Goal: Transaction & Acquisition: Purchase product/service

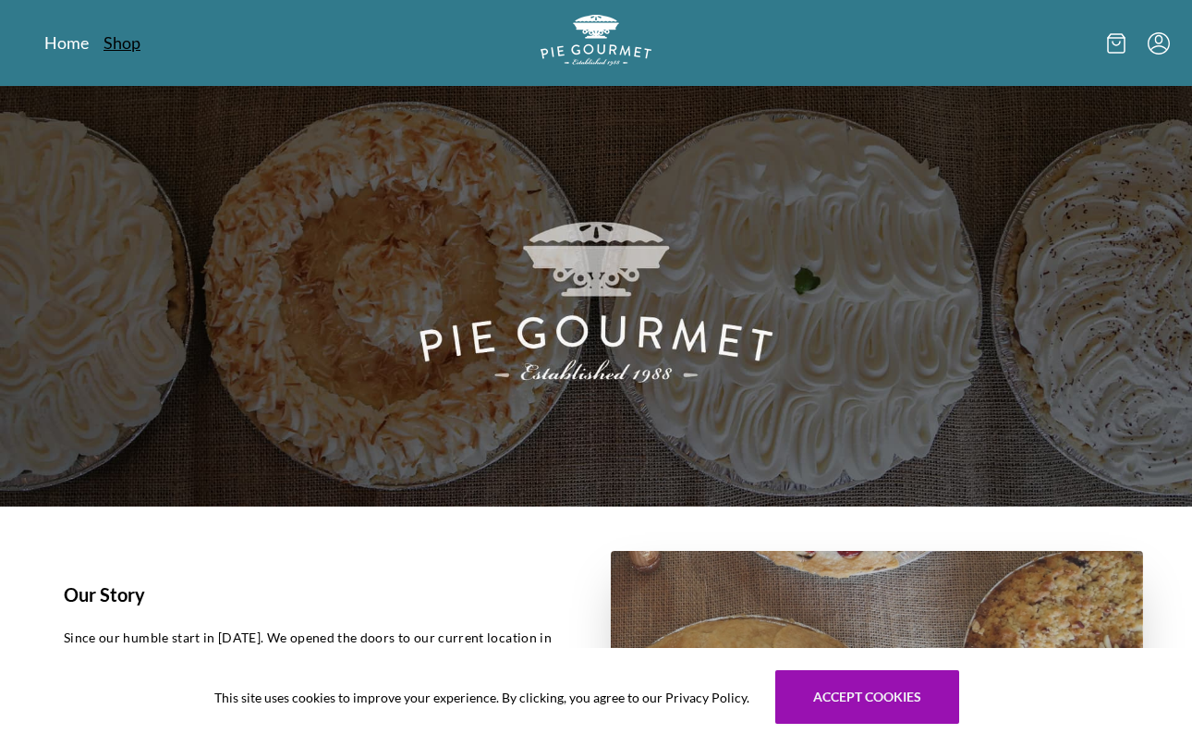
click at [121, 49] on link "Shop" at bounding box center [122, 42] width 37 height 22
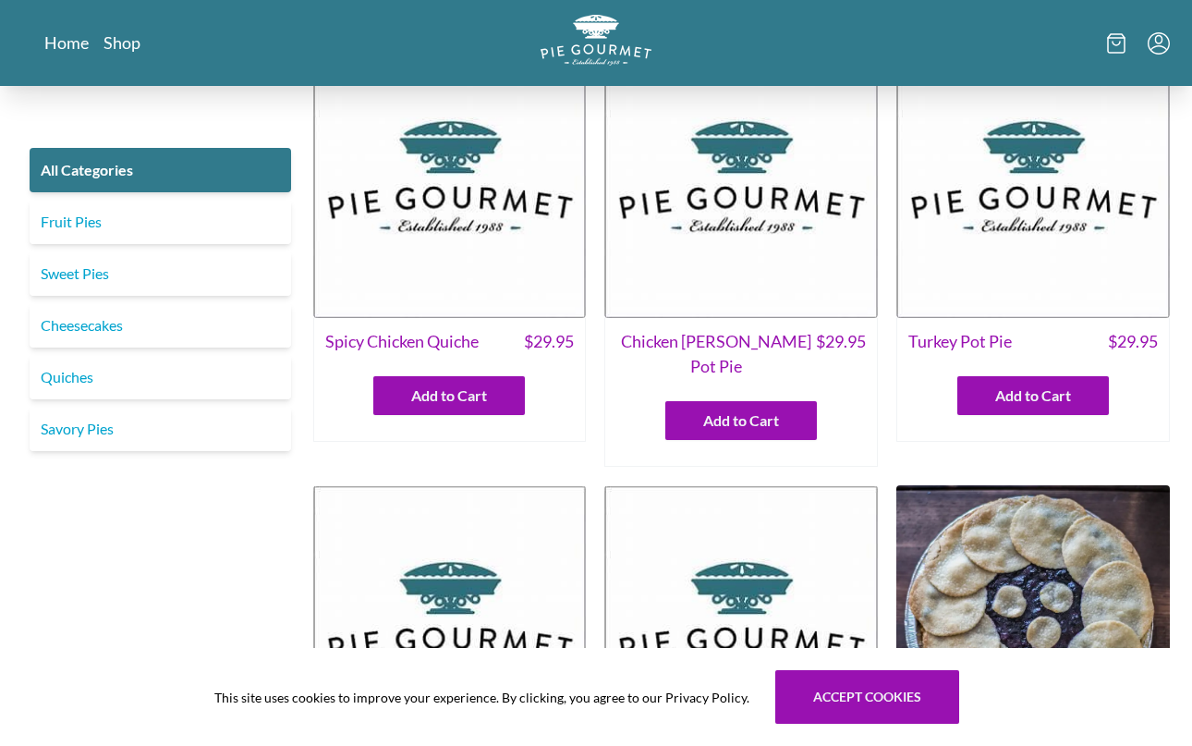
scroll to position [55, 0]
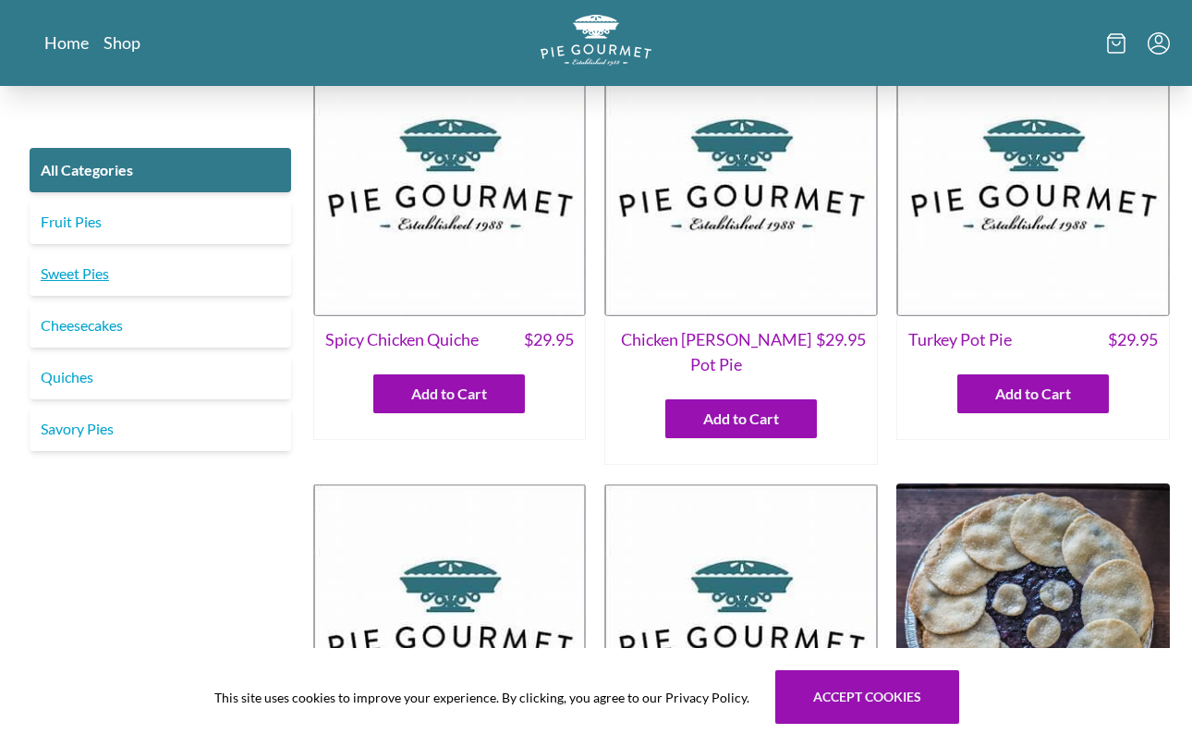
click at [142, 272] on link "Sweet Pies" at bounding box center [161, 273] width 262 height 44
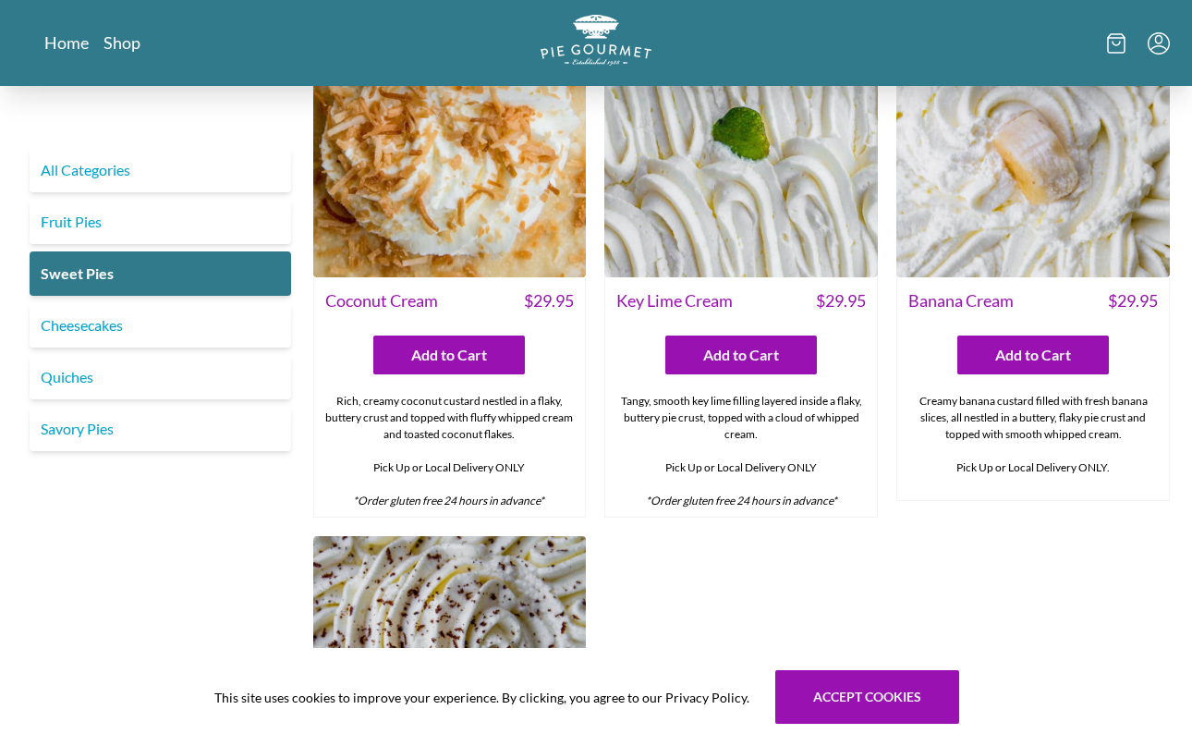
scroll to position [104, 0]
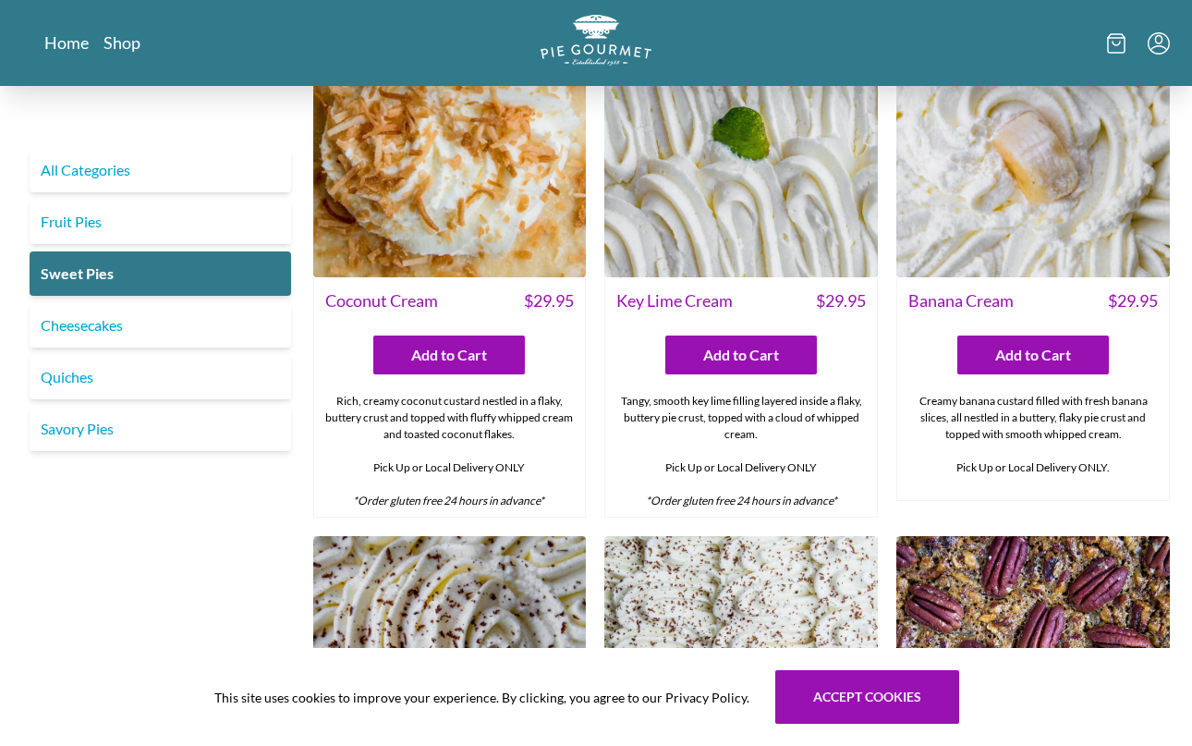
drag, startPoint x: 746, startPoint y: 403, endPoint x: 778, endPoint y: 427, distance: 40.3
click at [778, 427] on div "Tangy, smooth key lime filling layered inside a flaky, buttery pie crust, toppe…" at bounding box center [741, 450] width 272 height 131
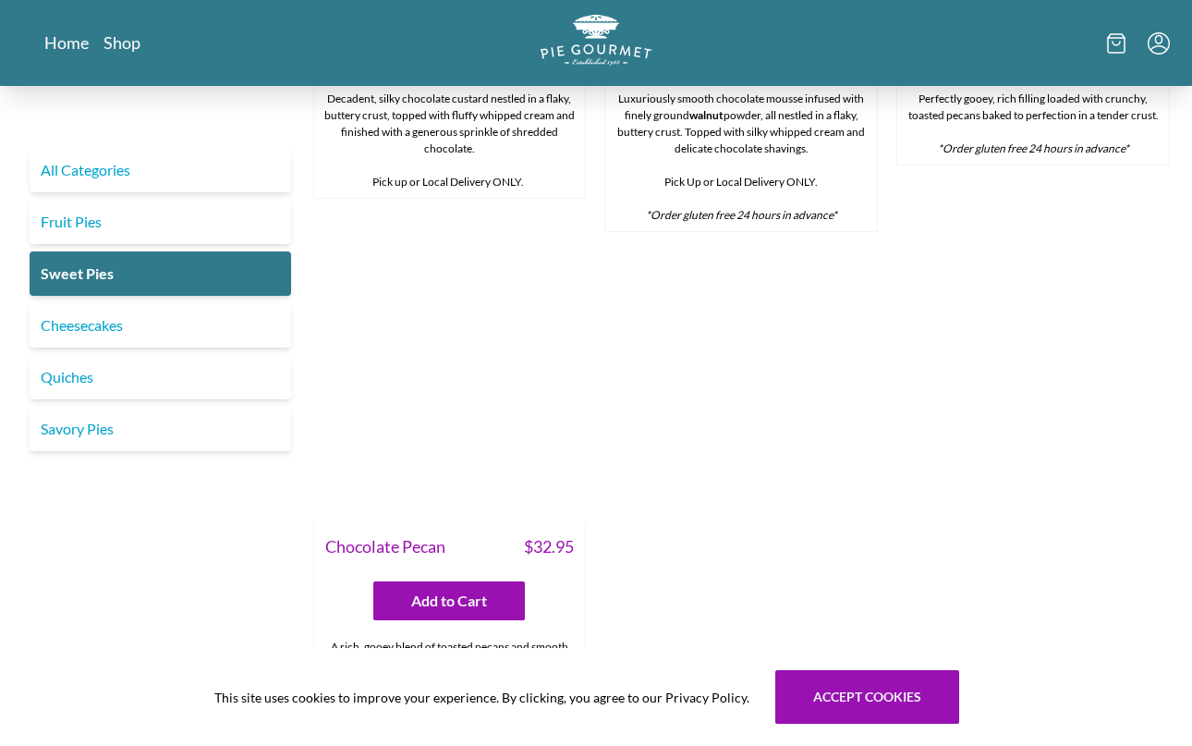
scroll to position [997, 0]
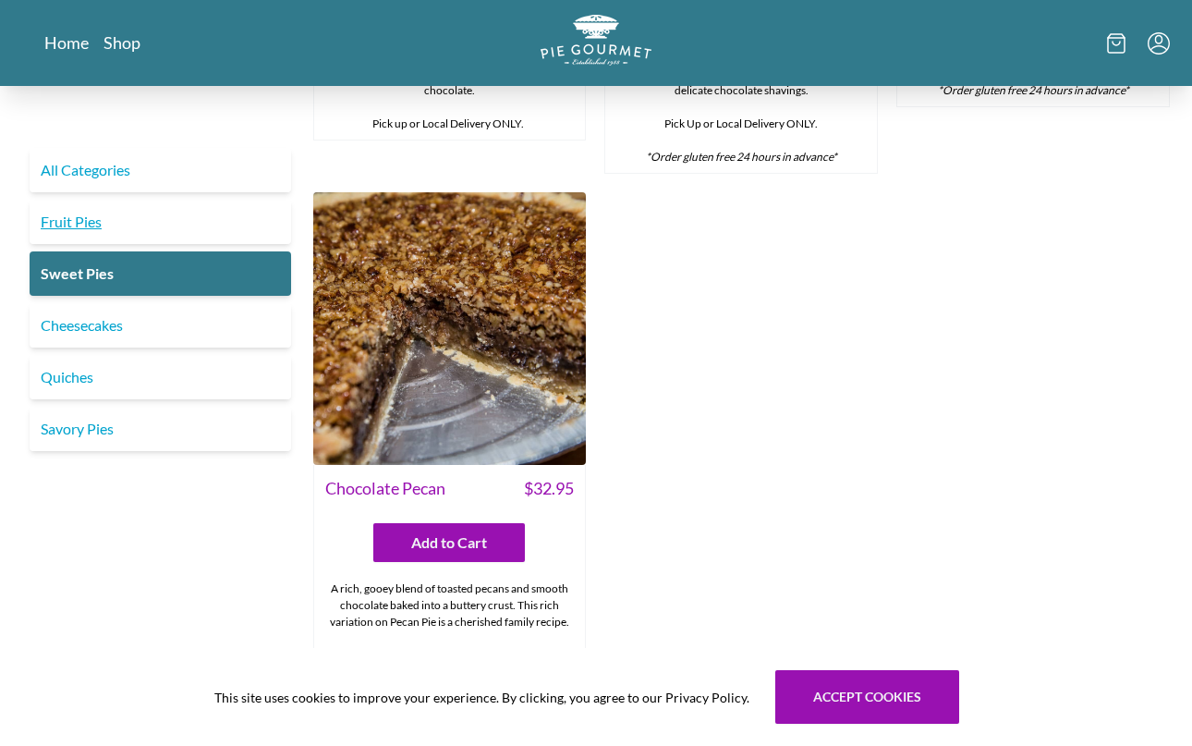
click at [159, 219] on link "Fruit Pies" at bounding box center [161, 222] width 262 height 44
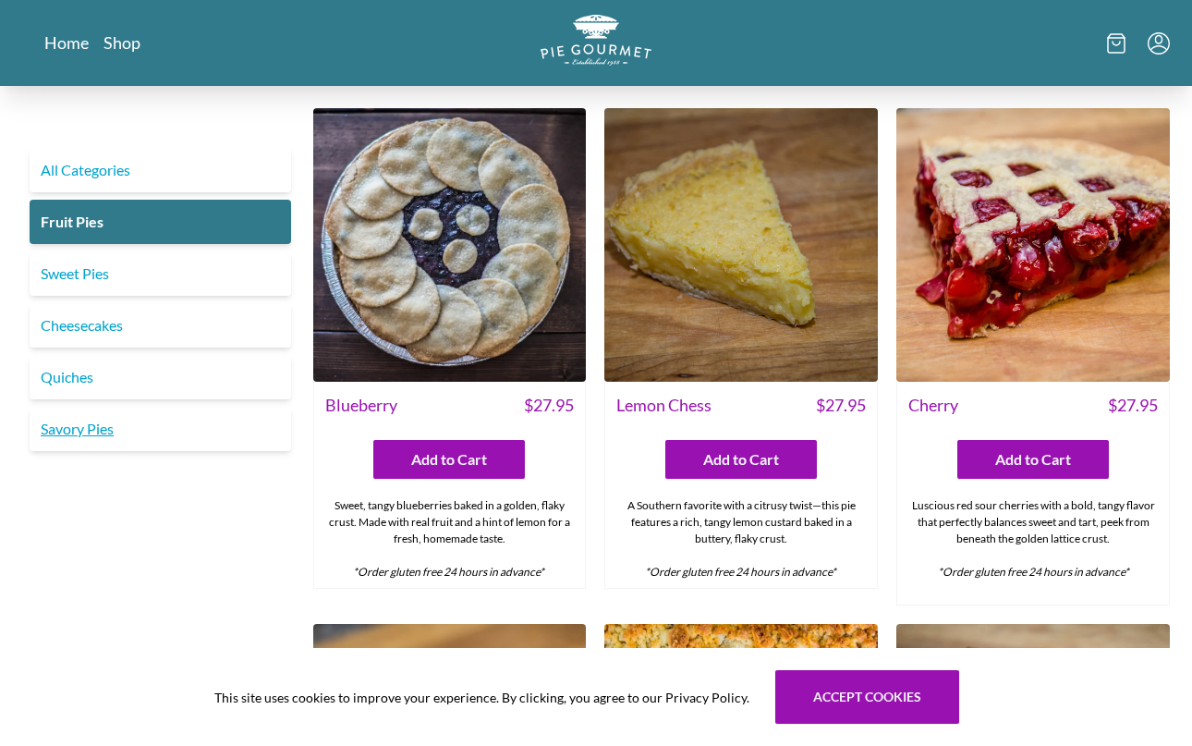
click at [87, 441] on link "Savory Pies" at bounding box center [161, 429] width 262 height 44
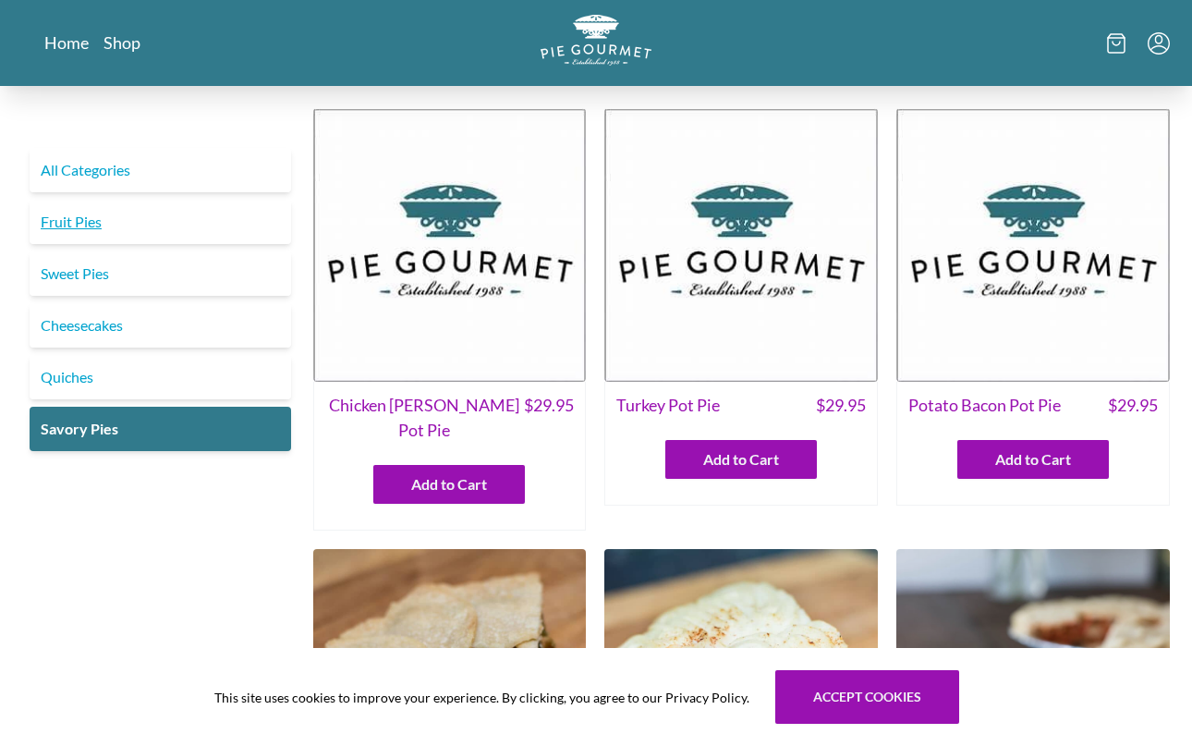
click at [154, 217] on link "Fruit Pies" at bounding box center [161, 222] width 262 height 44
